Goal: Transaction & Acquisition: Purchase product/service

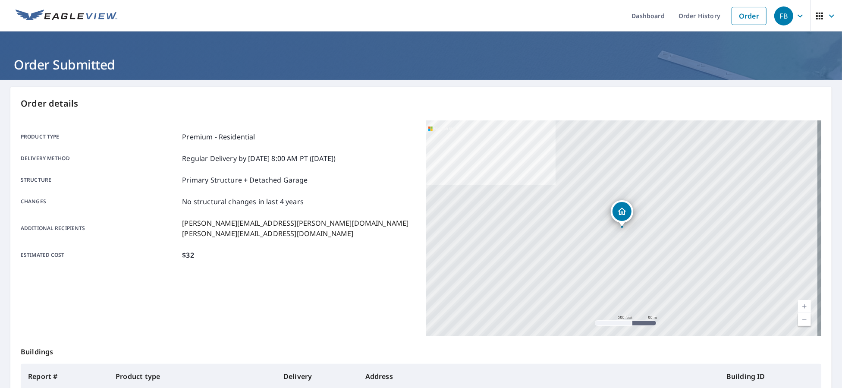
scroll to position [91, 0]
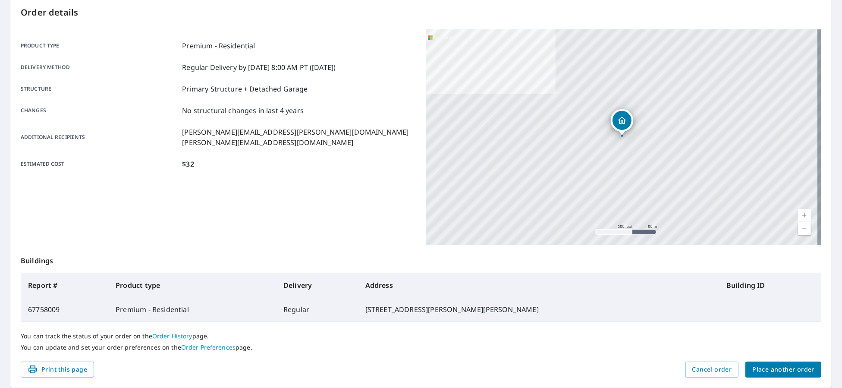
click at [787, 374] on span "Place another order" at bounding box center [783, 369] width 62 height 11
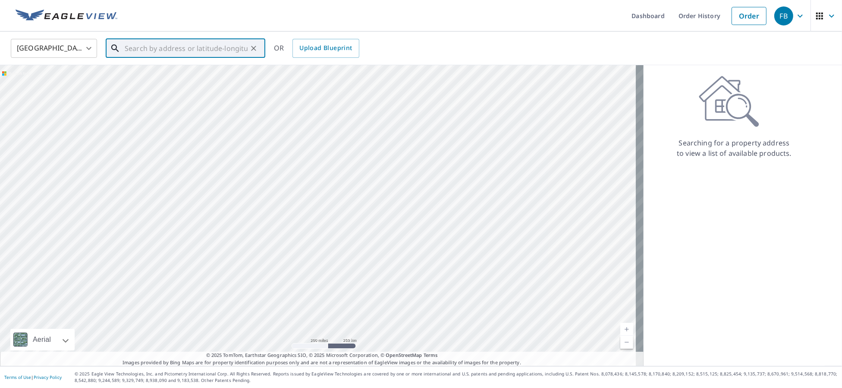
paste input "[STREET_ADDRESS][PERSON_NAME]"
click at [192, 83] on p "[GEOGRAPHIC_DATA][PERSON_NAME], IN 46818" at bounding box center [190, 87] width 135 height 17
type input "[STREET_ADDRESS][PERSON_NAME]"
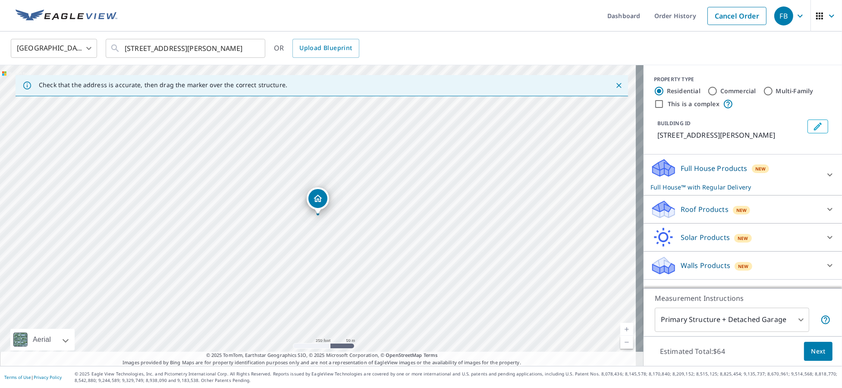
click at [696, 214] on p "Roof Products" at bounding box center [705, 209] width 48 height 10
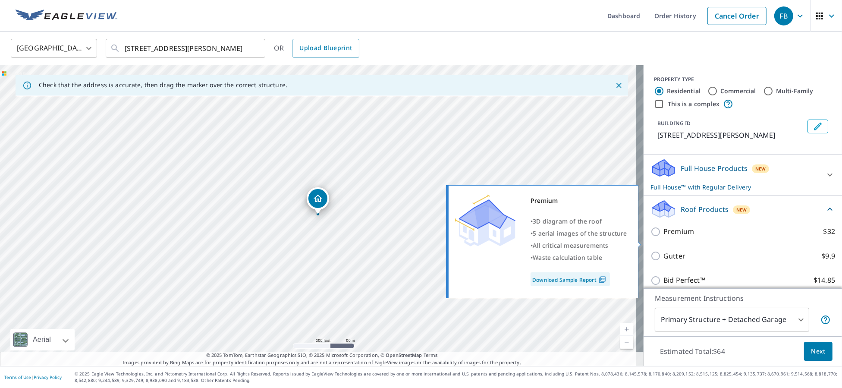
click at [692, 237] on label "Premium $32" at bounding box center [750, 231] width 172 height 11
click at [664, 237] on input "Premium $32" at bounding box center [657, 231] width 13 height 10
checkbox input "true"
checkbox input "false"
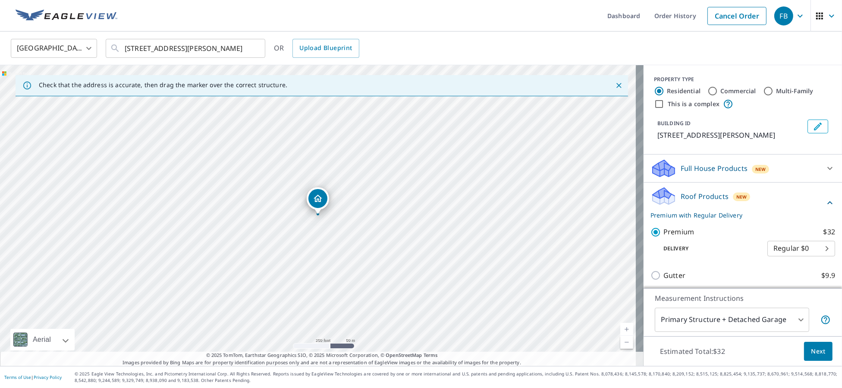
click at [815, 353] on span "Next" at bounding box center [818, 351] width 15 height 11
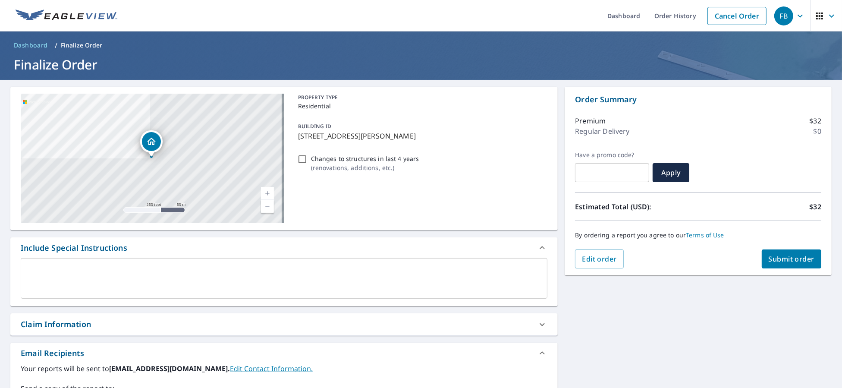
scroll to position [154, 0]
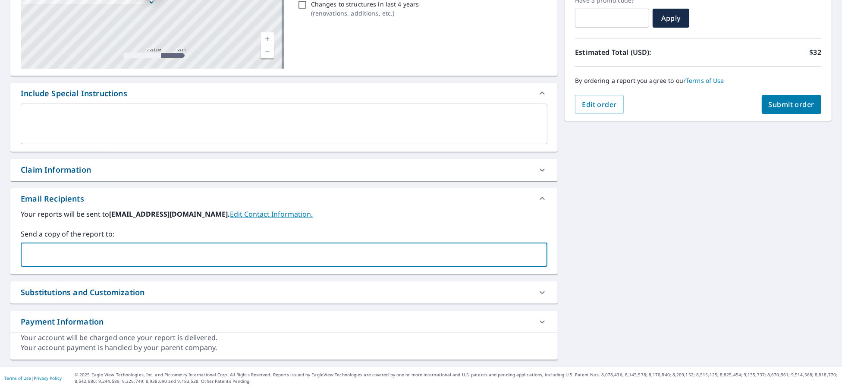
click at [76, 248] on input "text" at bounding box center [278, 254] width 506 height 16
type input "[PERSON_NAME][EMAIL_ADDRESS][PERSON_NAME][DOMAIN_NAME]"
checkbox input "true"
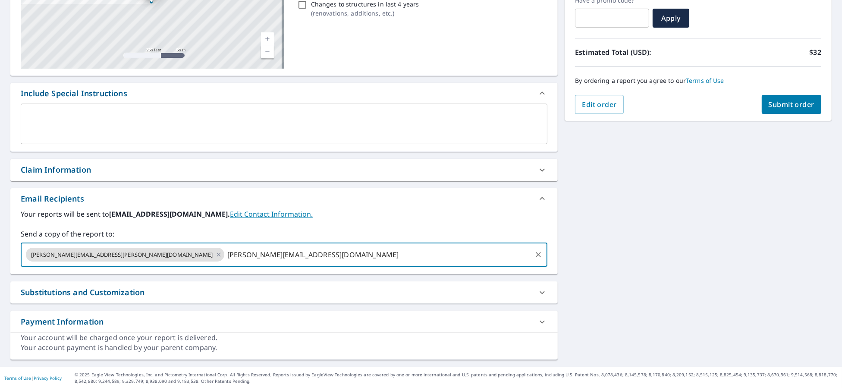
type input "[PERSON_NAME][EMAIL_ADDRESS][DOMAIN_NAME]"
click at [798, 104] on span "Submit order" at bounding box center [792, 104] width 46 height 9
checkbox input "true"
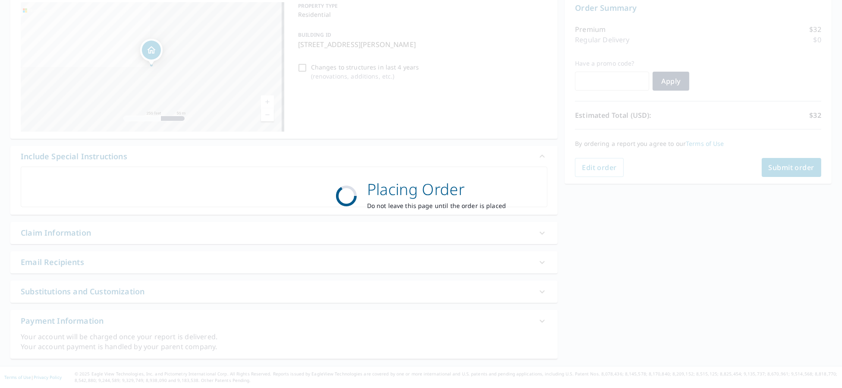
scroll to position [91, 0]
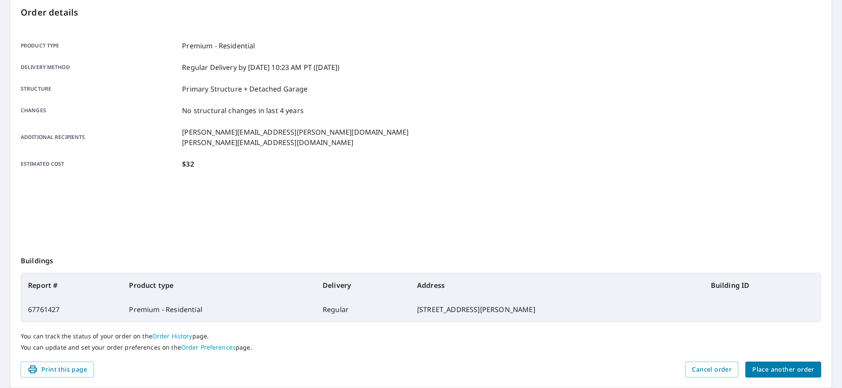
click at [790, 370] on span "Place another order" at bounding box center [783, 369] width 62 height 11
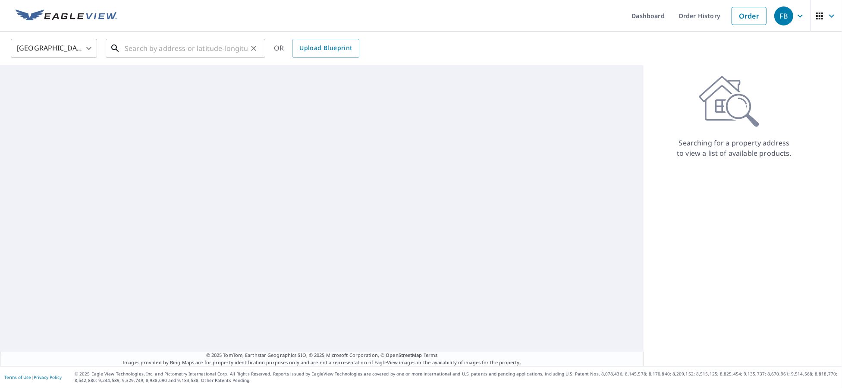
click at [210, 49] on input "text" at bounding box center [186, 48] width 123 height 24
paste input "[STREET_ADDRESS][PERSON_NAME]"
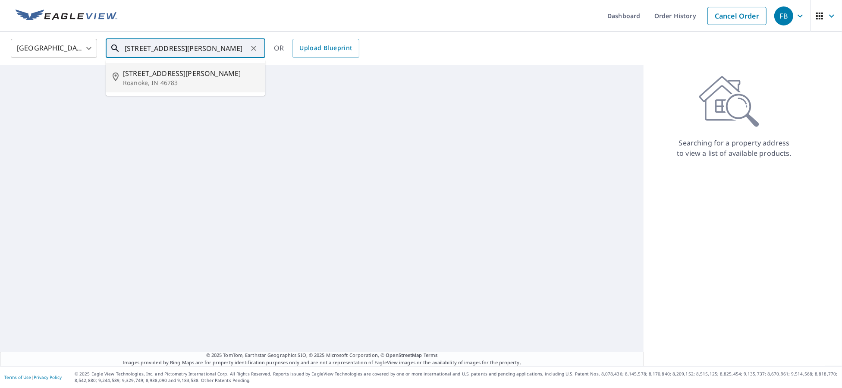
click at [203, 88] on li "[STREET_ADDRESS][PERSON_NAME]" at bounding box center [186, 77] width 160 height 29
type input "[STREET_ADDRESS][PERSON_NAME]"
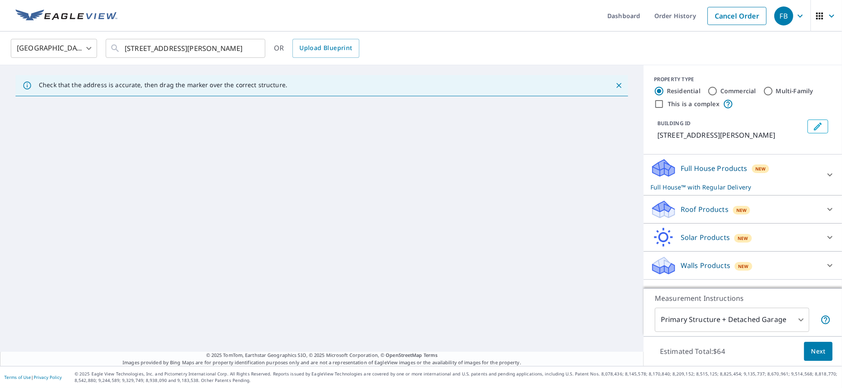
click at [710, 207] on p "Roof Products" at bounding box center [705, 209] width 48 height 10
click at [662, 237] on div "Premium $32" at bounding box center [743, 231] width 185 height 25
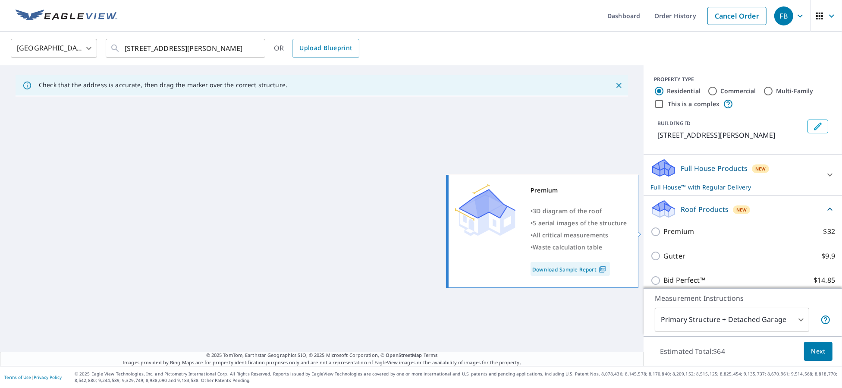
click at [664, 233] on p "Premium" at bounding box center [679, 231] width 31 height 11
click at [664, 233] on input "Premium $32" at bounding box center [657, 231] width 13 height 10
checkbox input "true"
checkbox input "false"
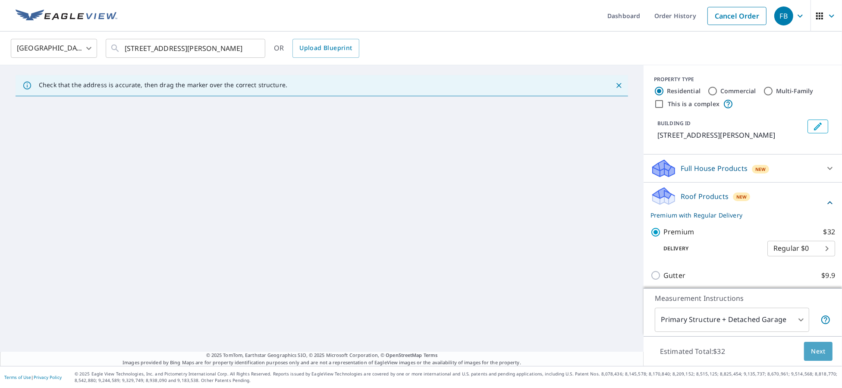
click at [812, 347] on span "Next" at bounding box center [818, 351] width 15 height 11
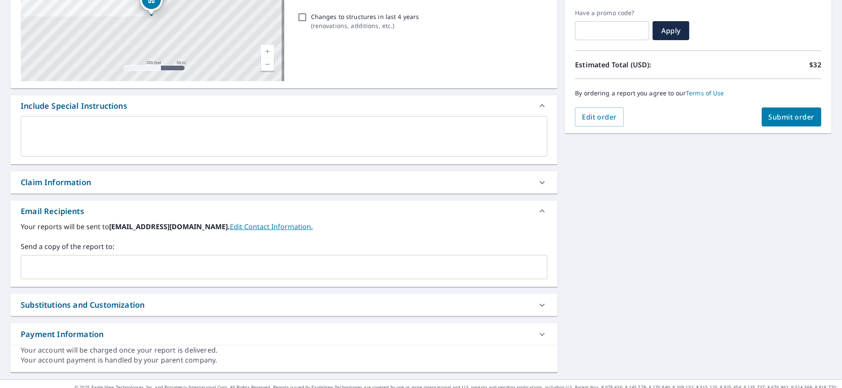
scroll to position [154, 0]
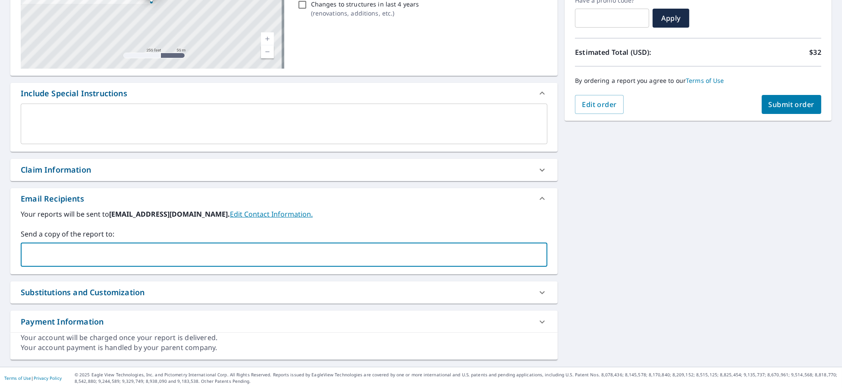
click at [140, 256] on input "text" at bounding box center [278, 254] width 506 height 16
type input "[PERSON_NAME][EMAIL_ADDRESS][PERSON_NAME][DOMAIN_NAME]"
checkbox input "true"
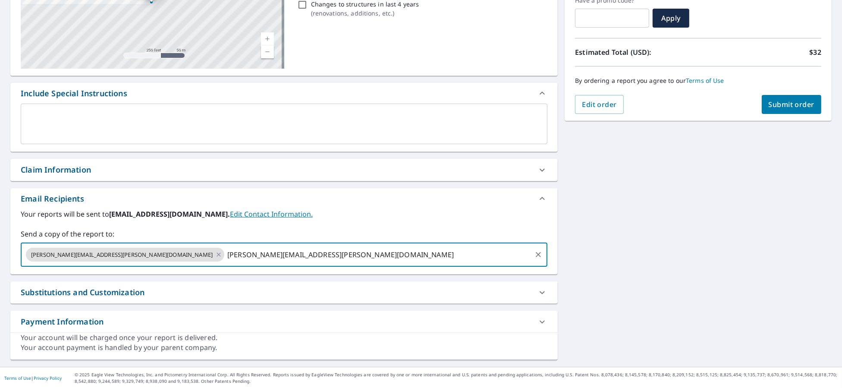
type input "[PERSON_NAME][EMAIL_ADDRESS][PERSON_NAME][DOMAIN_NAME]"
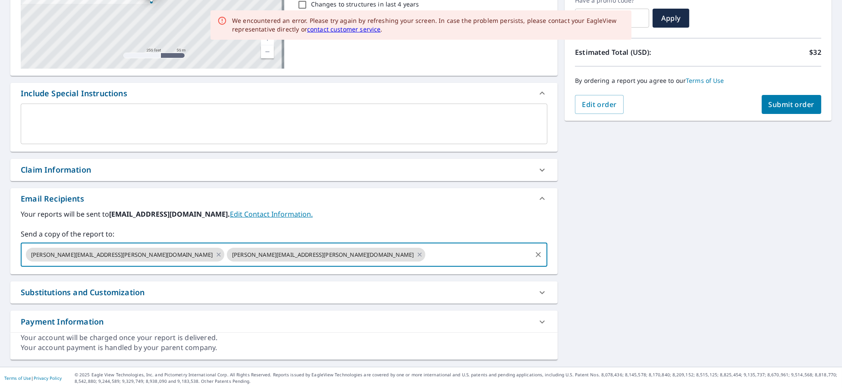
click at [793, 102] on span "Submit order" at bounding box center [792, 104] width 46 height 9
checkbox input "true"
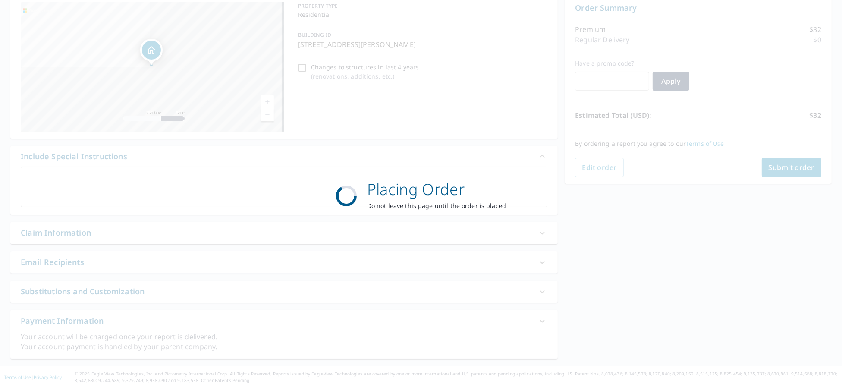
scroll to position [91, 0]
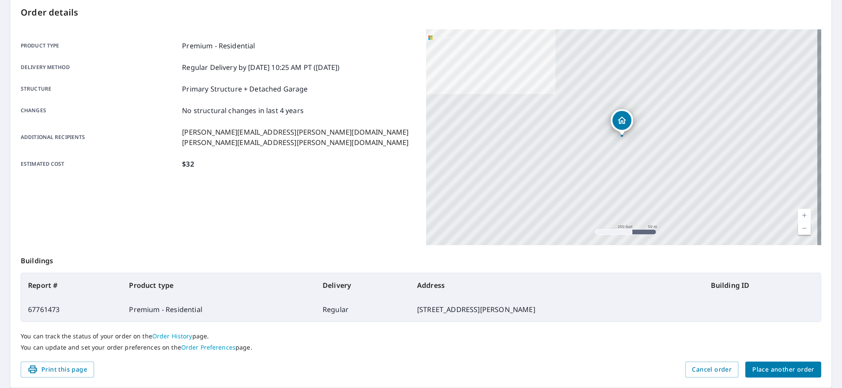
click at [784, 368] on span "Place another order" at bounding box center [783, 369] width 62 height 11
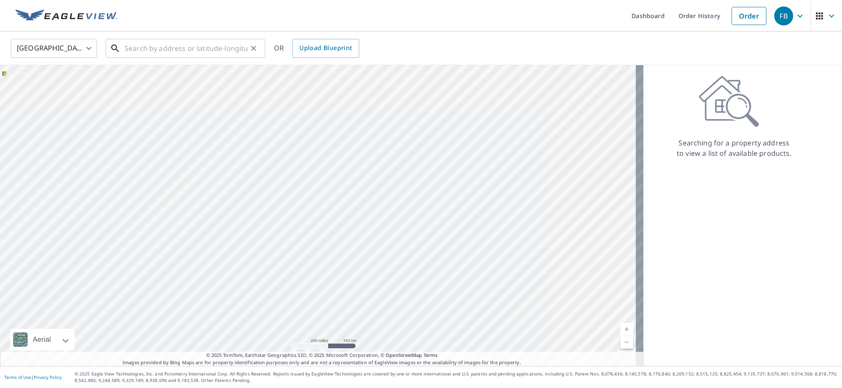
click at [169, 50] on input "text" at bounding box center [186, 48] width 123 height 24
paste input "[STREET_ADDRESS][PERSON_NAME]"
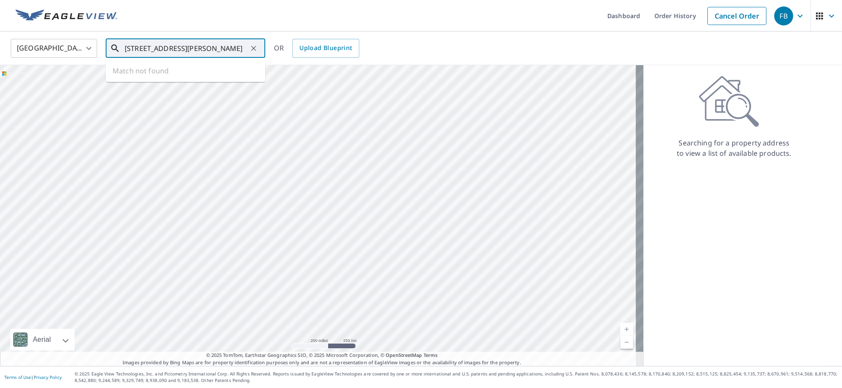
scroll to position [0, 18]
click at [198, 78] on span "[STREET_ADDRESS]" at bounding box center [190, 73] width 135 height 10
type input "[STREET_ADDRESS][PERSON_NAME]"
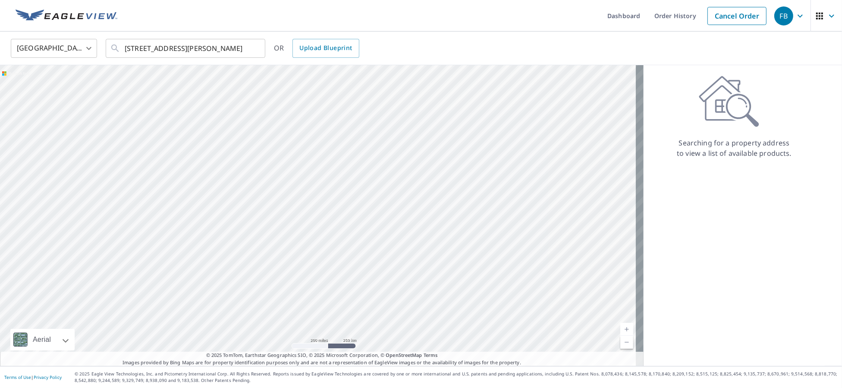
scroll to position [0, 0]
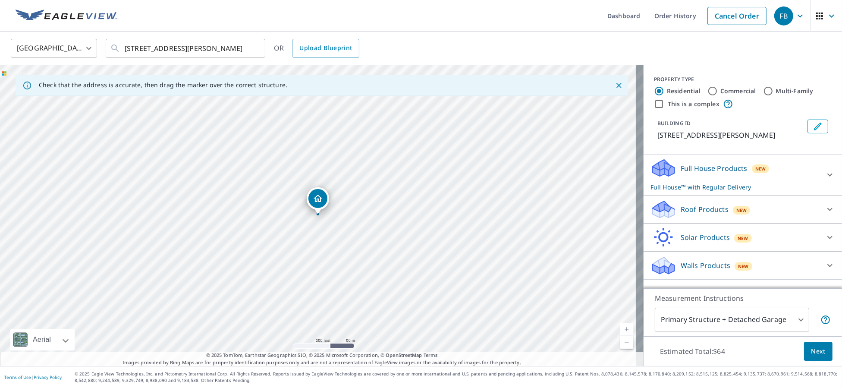
click at [716, 220] on div "Roof Products New" at bounding box center [735, 209] width 169 height 20
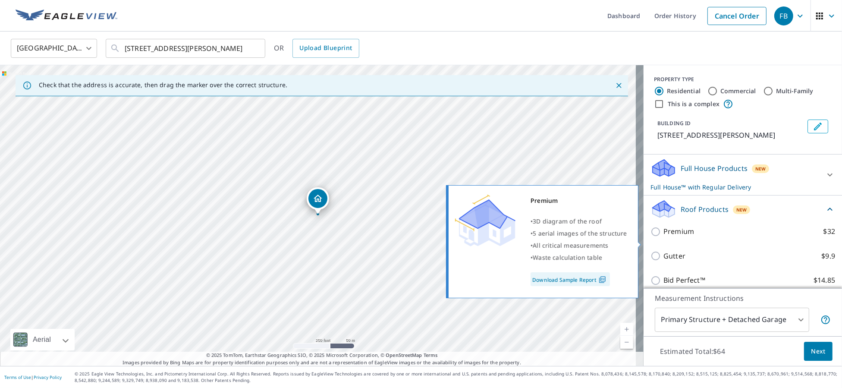
drag, startPoint x: 679, startPoint y: 241, endPoint x: 686, endPoint y: 245, distance: 8.5
click at [679, 237] on p "Premium" at bounding box center [679, 231] width 31 height 11
click at [664, 237] on input "Premium $32" at bounding box center [657, 231] width 13 height 10
checkbox input "true"
checkbox input "false"
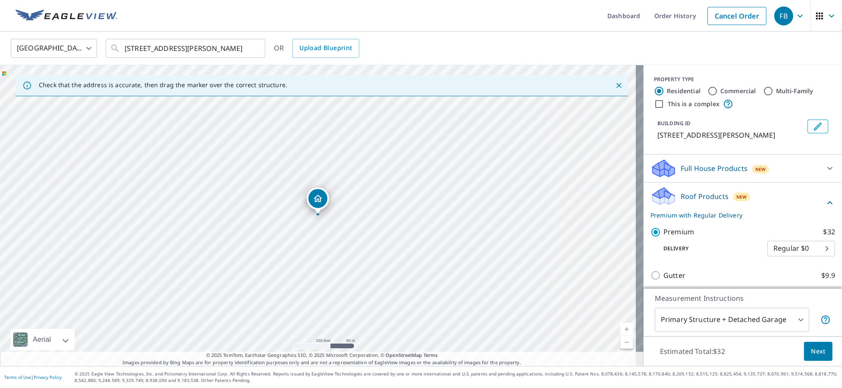
click at [811, 347] on span "Next" at bounding box center [818, 351] width 15 height 11
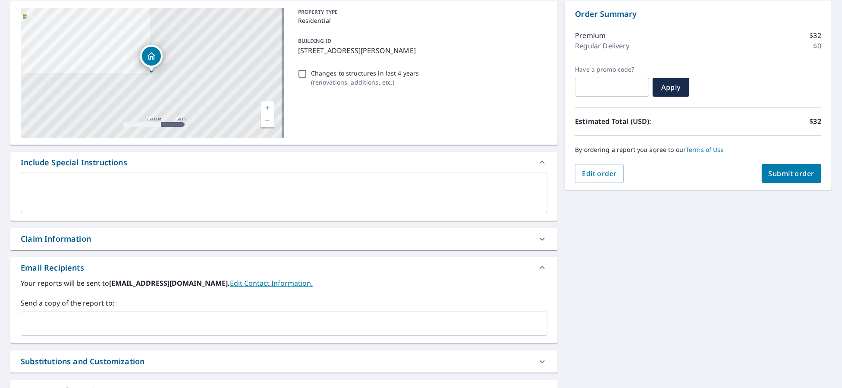
scroll to position [154, 0]
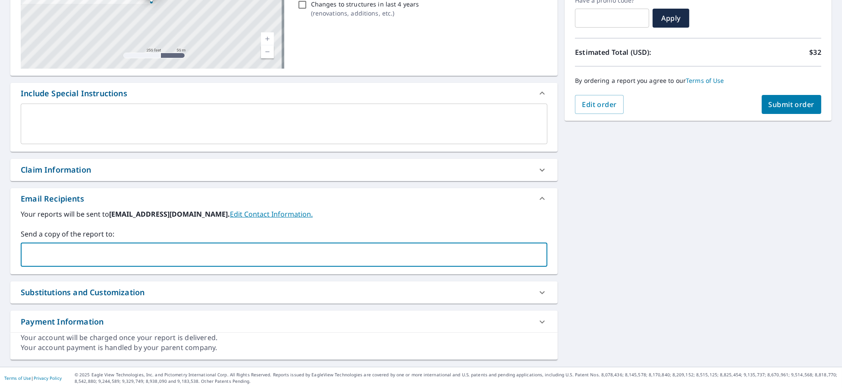
click at [71, 259] on input "text" at bounding box center [278, 254] width 506 height 16
type input "[PERSON_NAME][EMAIL_ADDRESS][PERSON_NAME][DOMAIN_NAME]"
checkbox input "true"
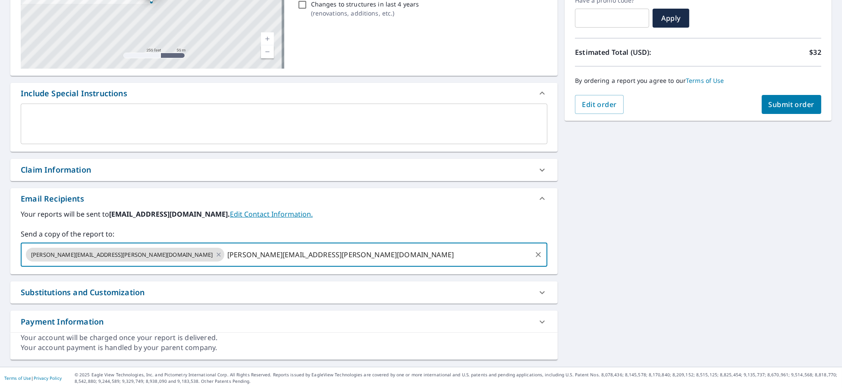
type input "[PERSON_NAME][EMAIL_ADDRESS][PERSON_NAME][DOMAIN_NAME]"
click at [769, 100] on span "Submit order" at bounding box center [792, 104] width 46 height 9
checkbox input "true"
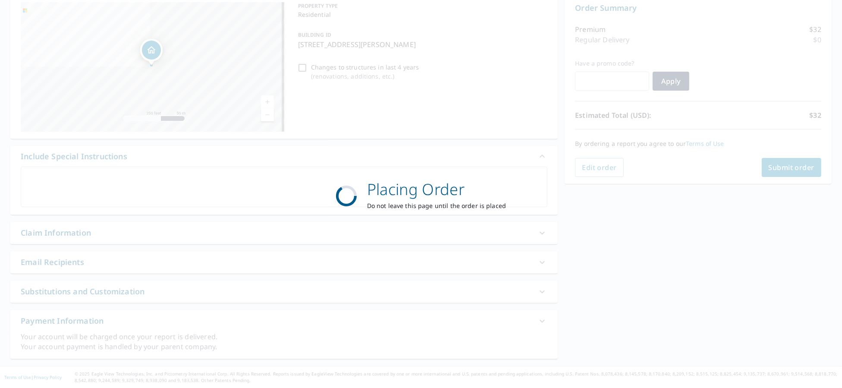
scroll to position [91, 0]
